Goal: Information Seeking & Learning: Learn about a topic

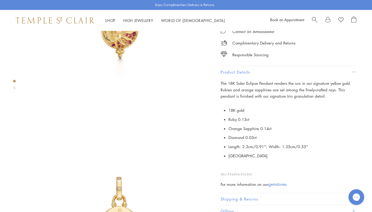
click at [61, 20] on img at bounding box center [55, 20] width 79 height 6
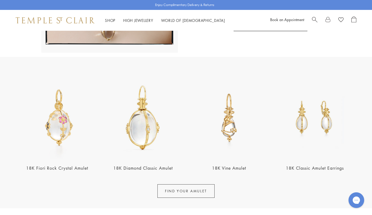
scroll to position [167, 0]
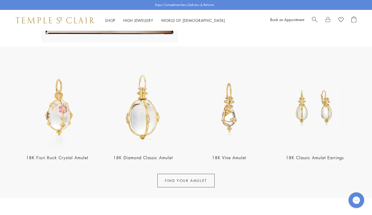
click at [182, 181] on link "FIND YOUR AMULET" at bounding box center [185, 181] width 57 height 14
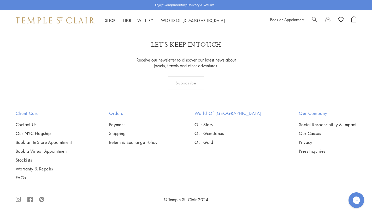
scroll to position [1212, 0]
click at [0, 0] on img at bounding box center [0, 0] width 0 height 0
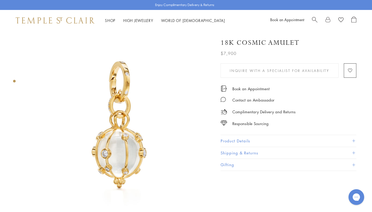
click at [276, 140] on button "Product Details" at bounding box center [289, 141] width 136 height 12
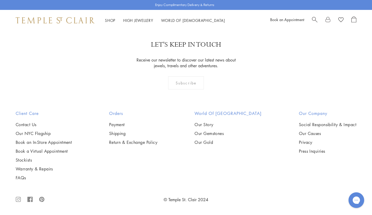
scroll to position [2908, 0]
